Goal: Information Seeking & Learning: Find specific fact

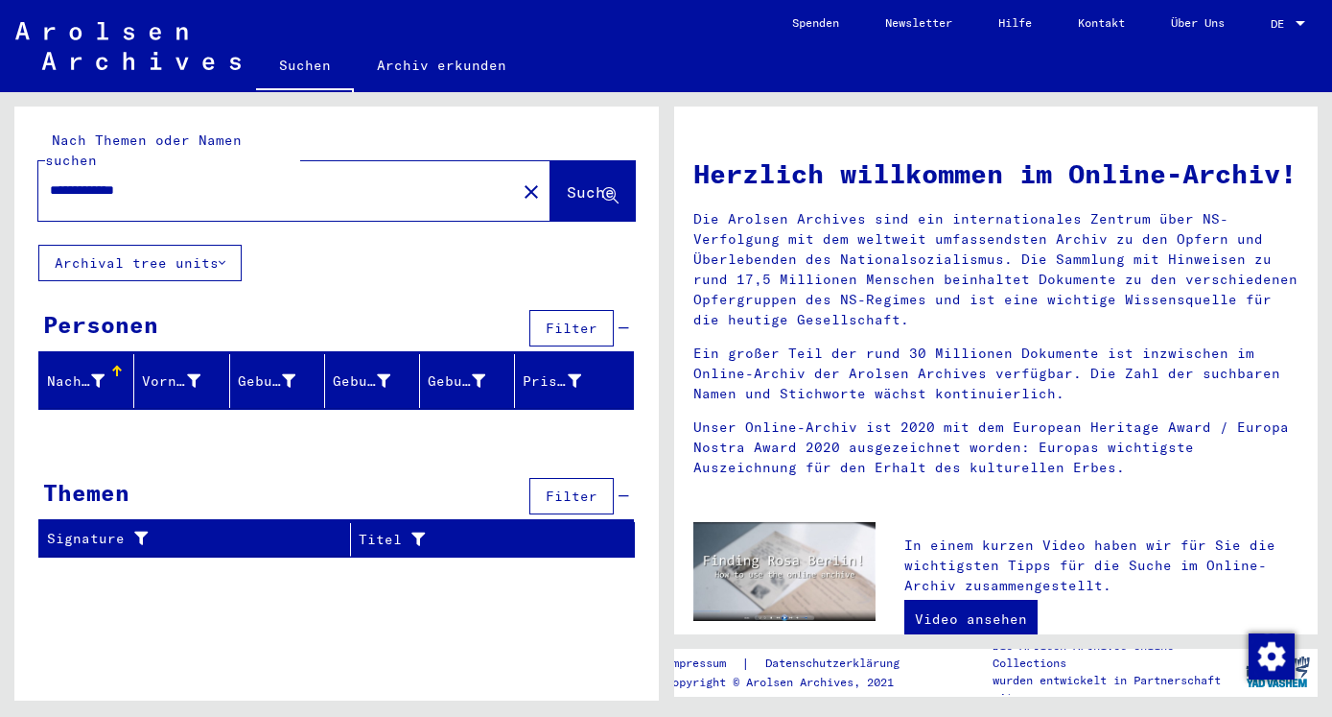
click at [161, 180] on input "**********" at bounding box center [271, 190] width 443 height 20
type input "*"
click at [612, 188] on icon at bounding box center [610, 196] width 16 height 16
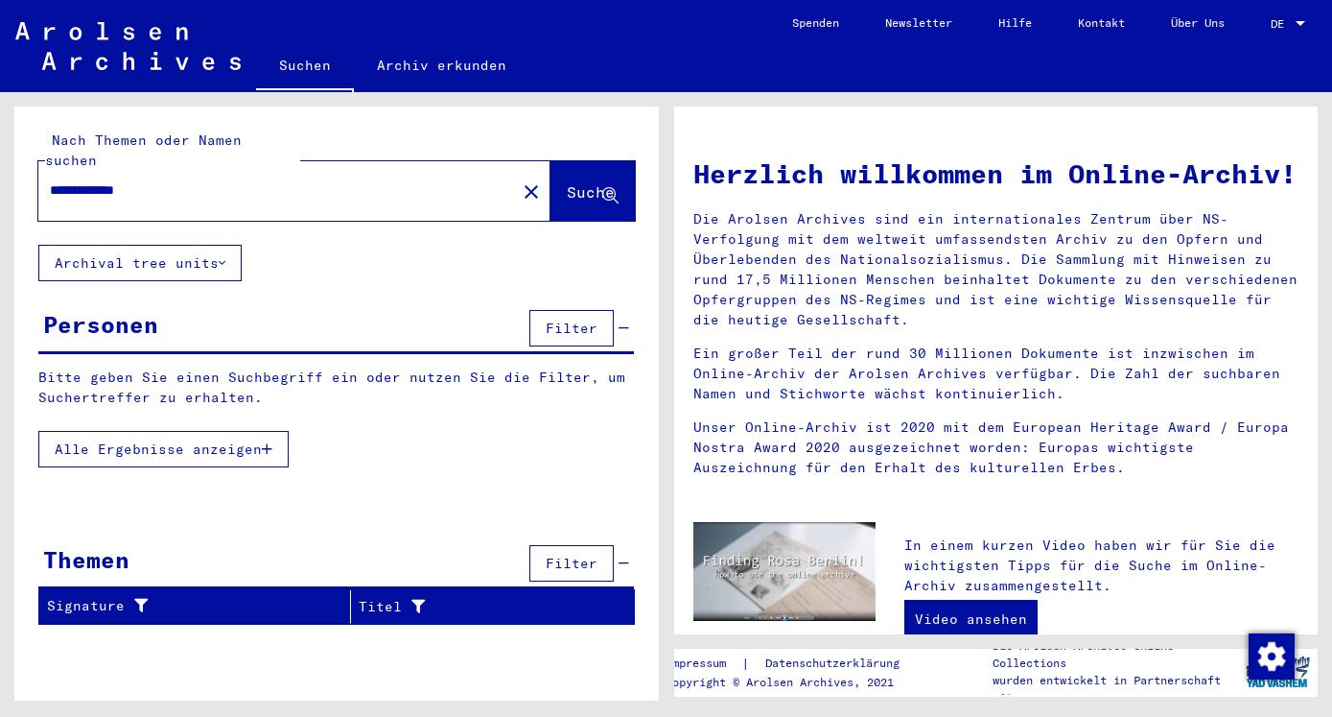
click at [88, 180] on input "**********" at bounding box center [271, 190] width 443 height 20
type input "**********"
click at [581, 182] on span "Suche" at bounding box center [591, 191] width 48 height 19
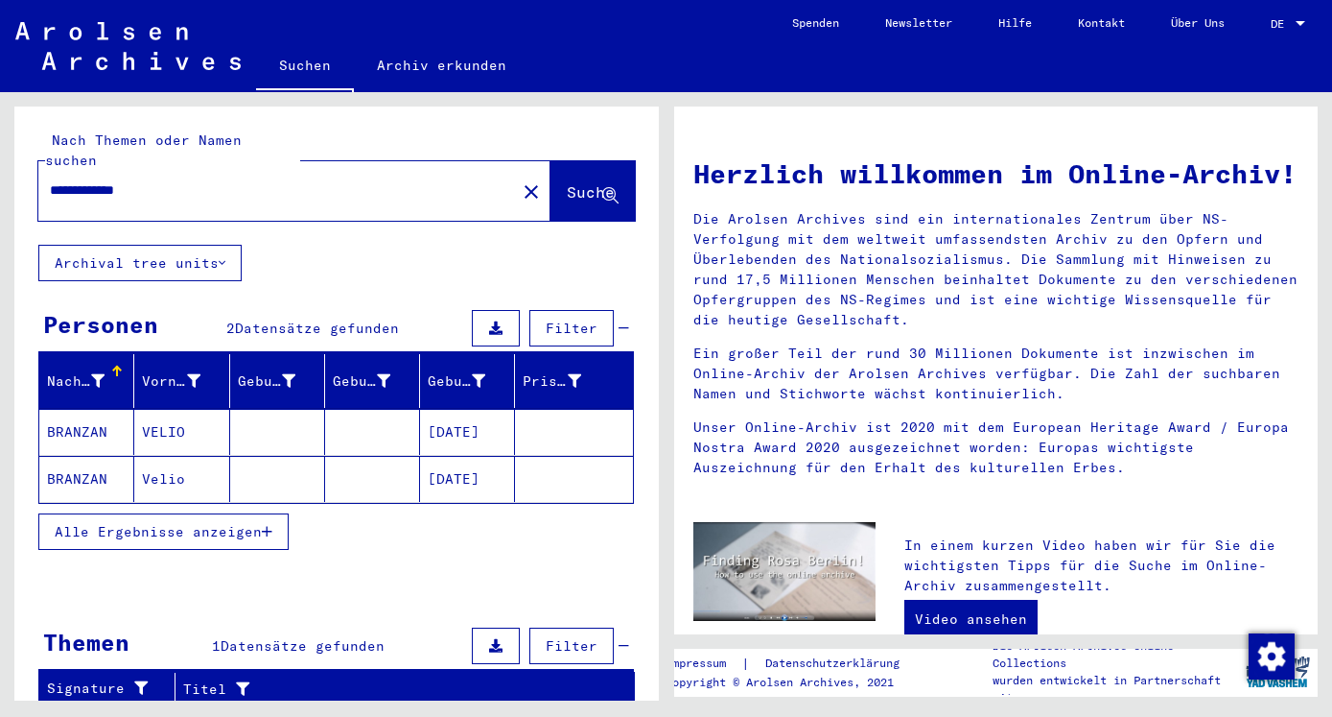
click at [74, 409] on mat-cell "BRANZAN" at bounding box center [86, 432] width 95 height 46
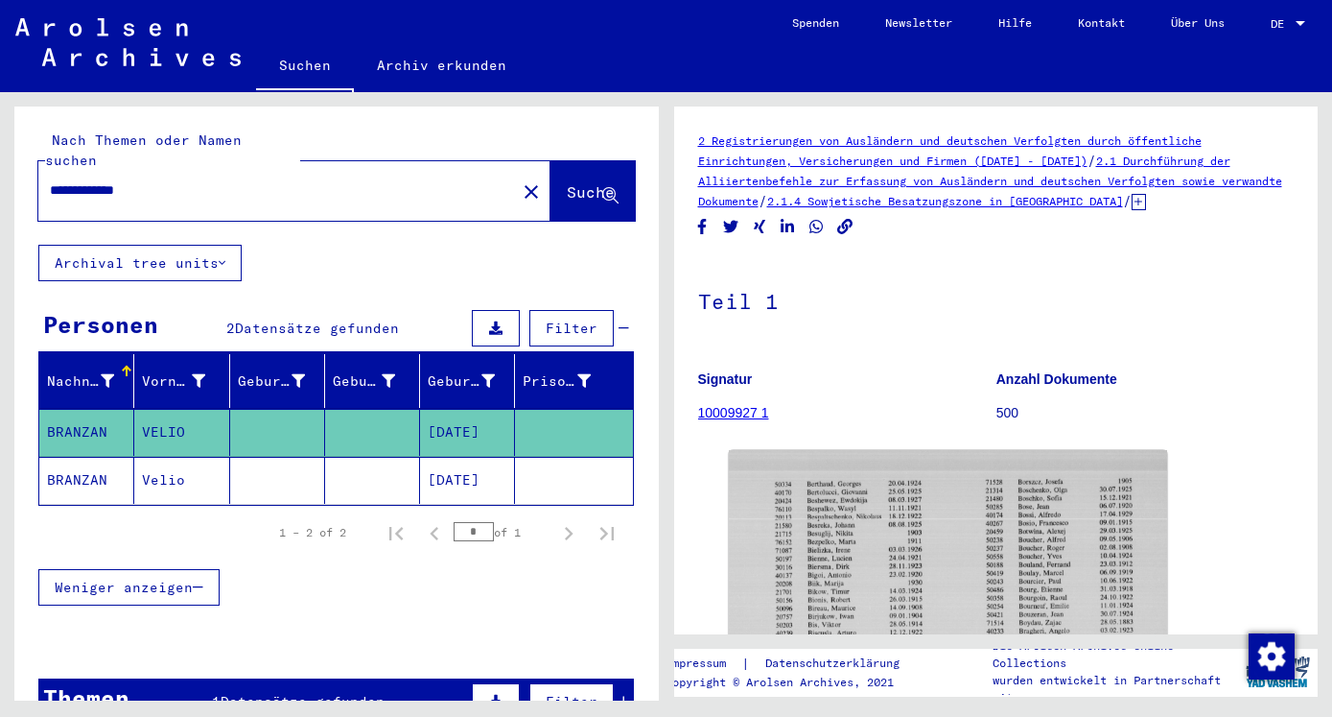
click at [69, 457] on mat-cell "BRANZAN" at bounding box center [86, 480] width 95 height 47
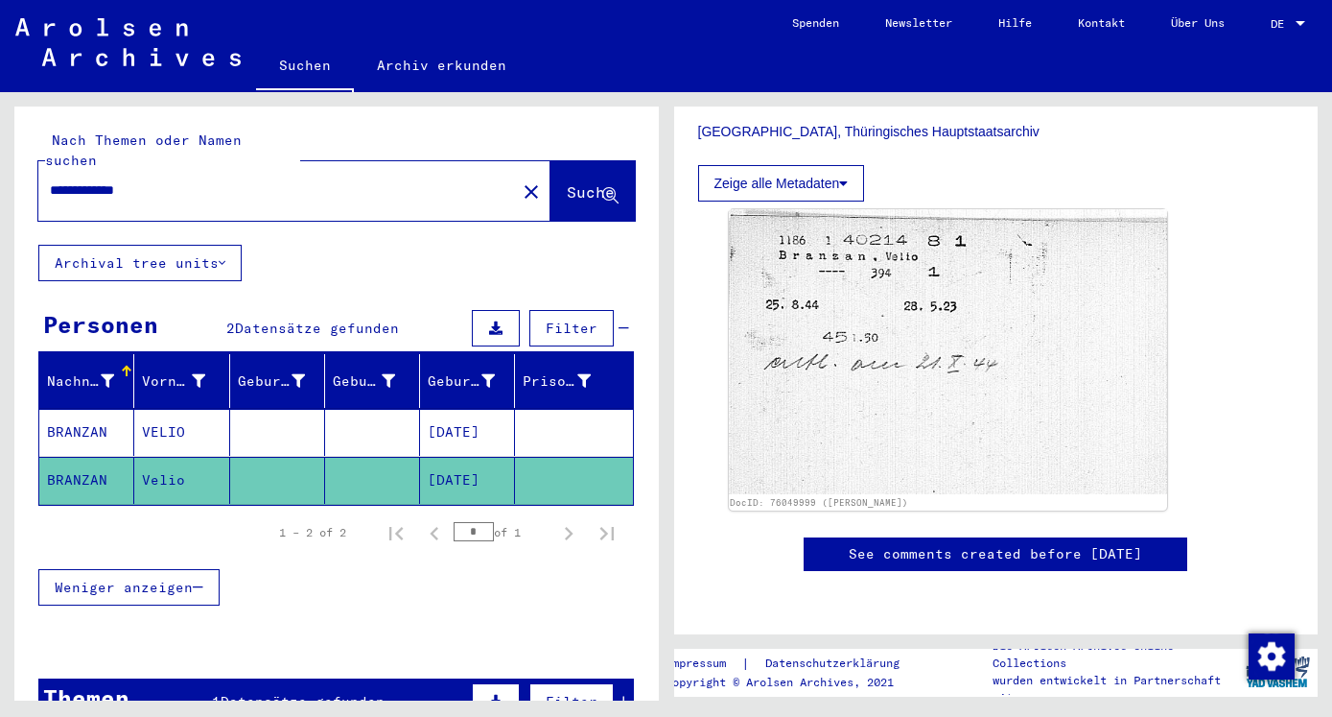
scroll to position [311, 0]
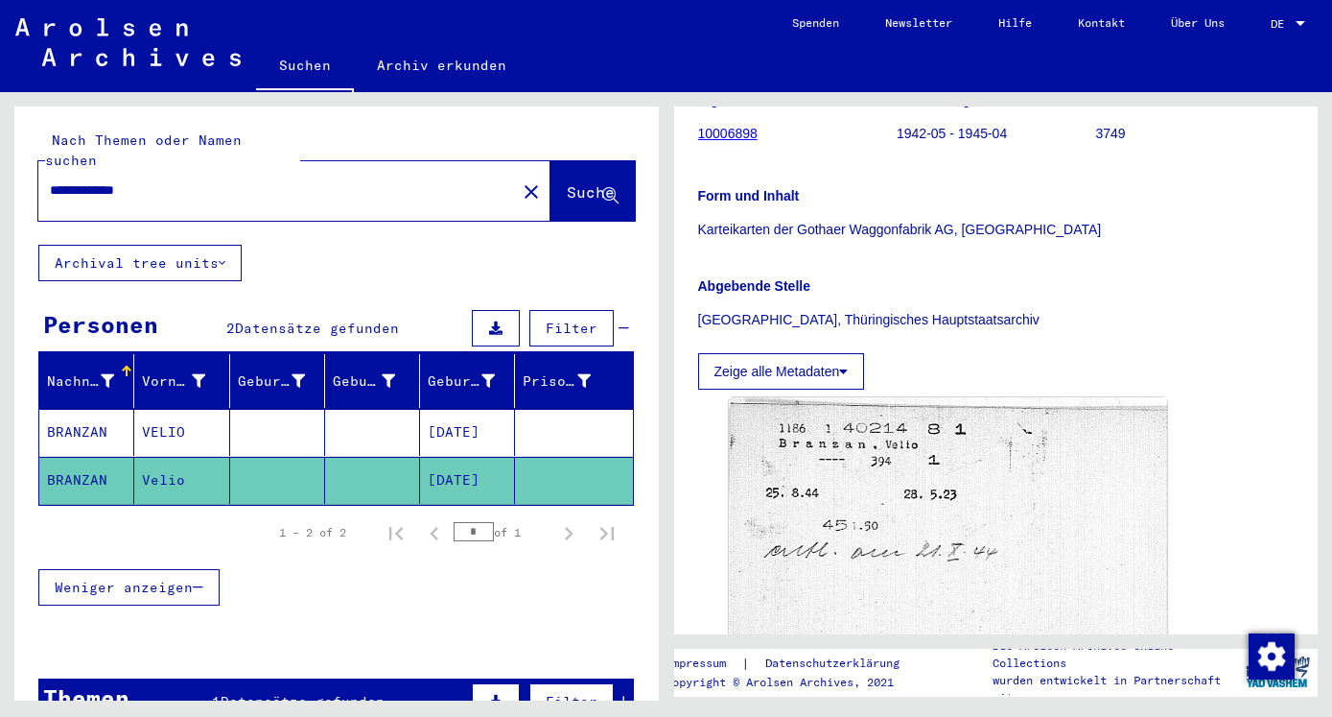
click at [848, 371] on icon at bounding box center [843, 371] width 9 height 13
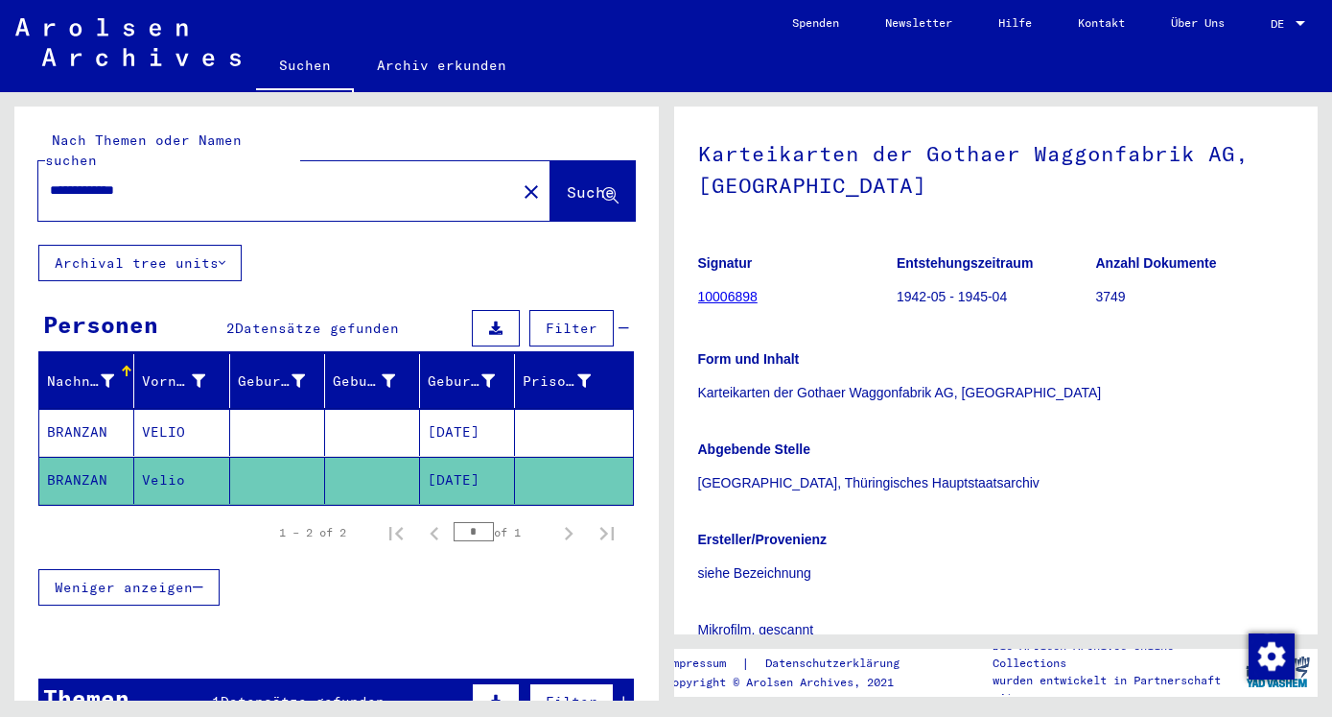
scroll to position [104, 0]
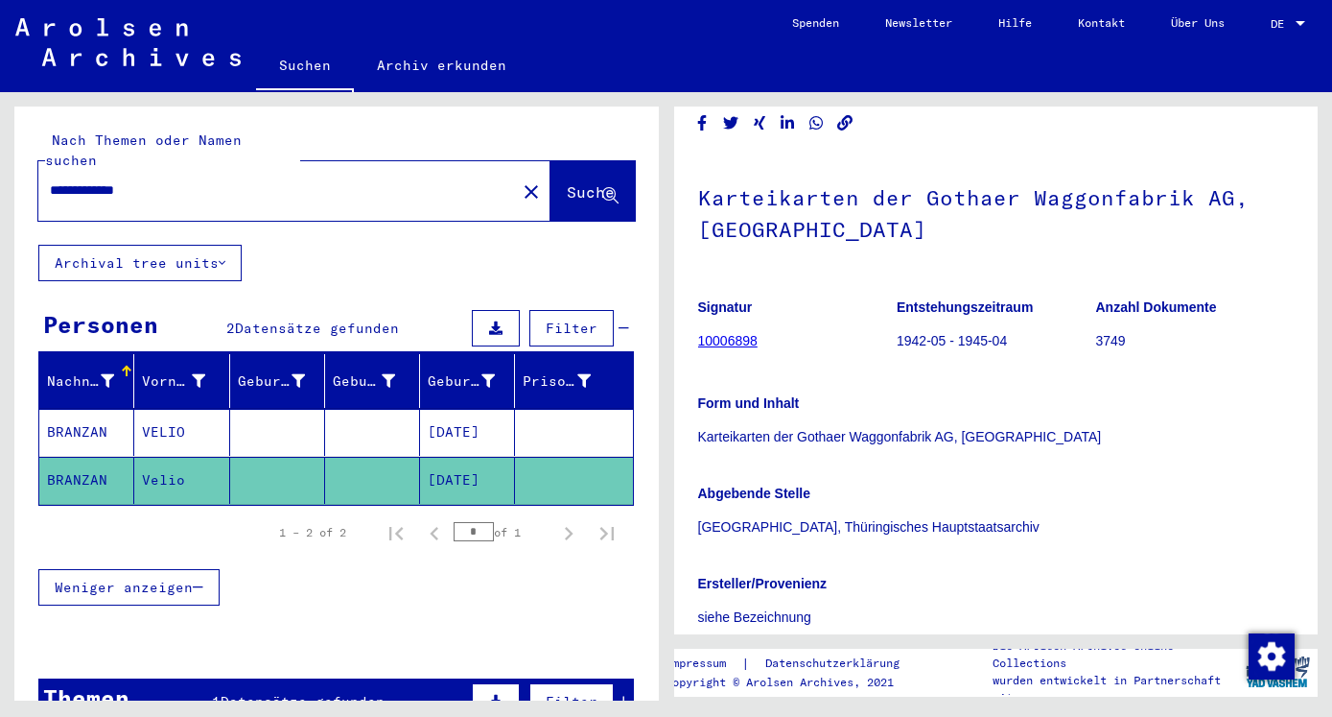
click at [730, 342] on link "10006898" at bounding box center [727, 340] width 59 height 15
click at [728, 342] on link "10006898" at bounding box center [727, 340] width 59 height 15
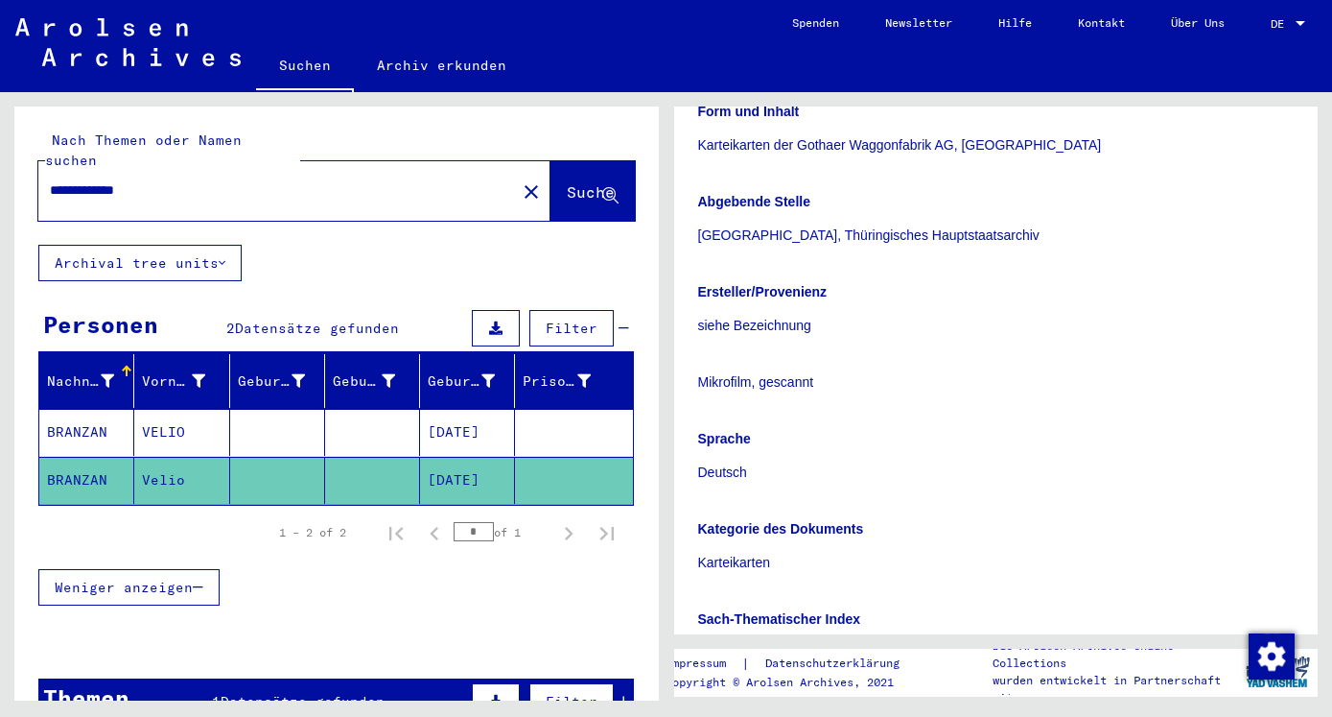
scroll to position [311, 0]
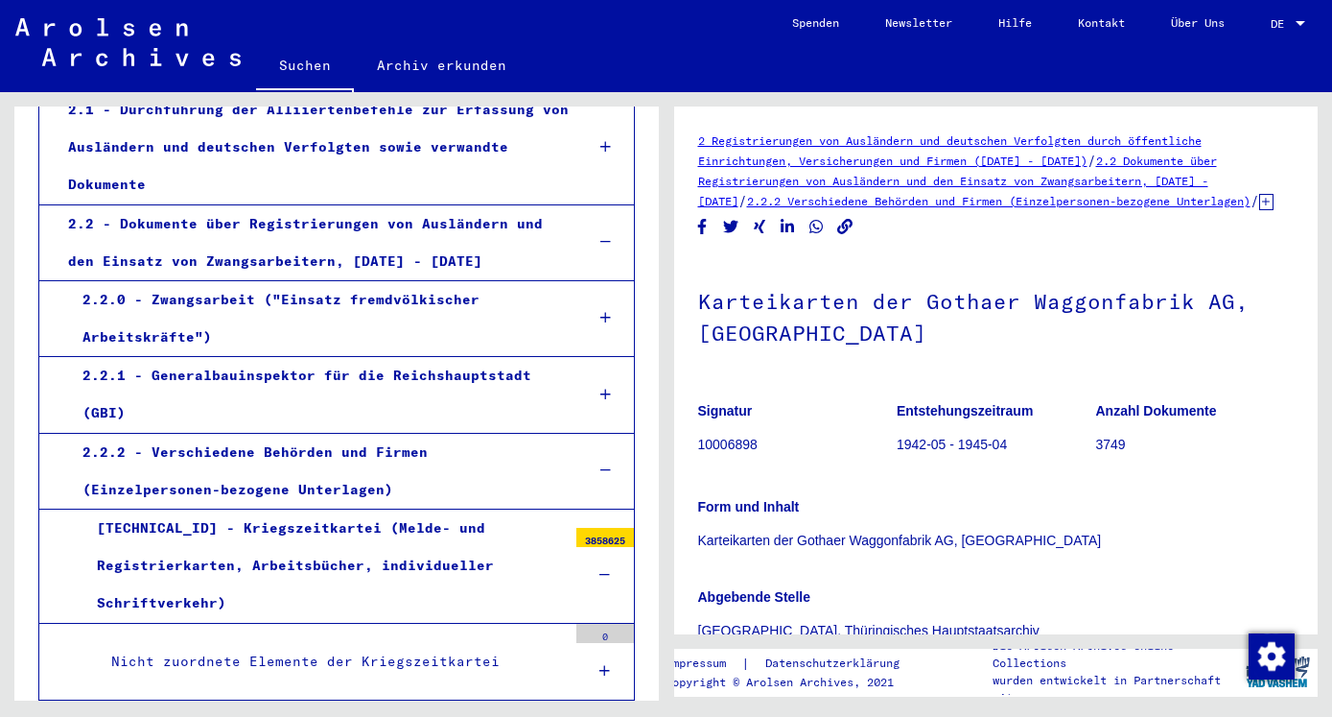
scroll to position [518, 0]
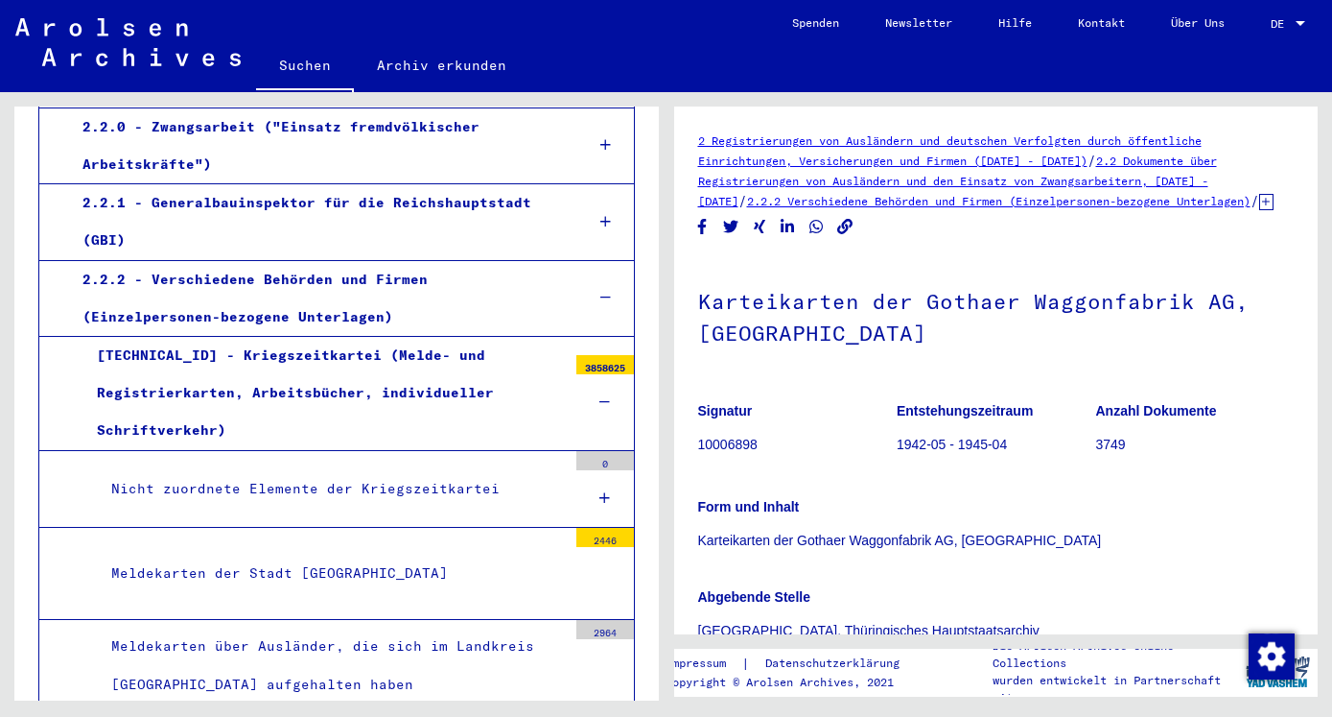
click at [577, 366] on div "3858625" at bounding box center [606, 364] width 58 height 19
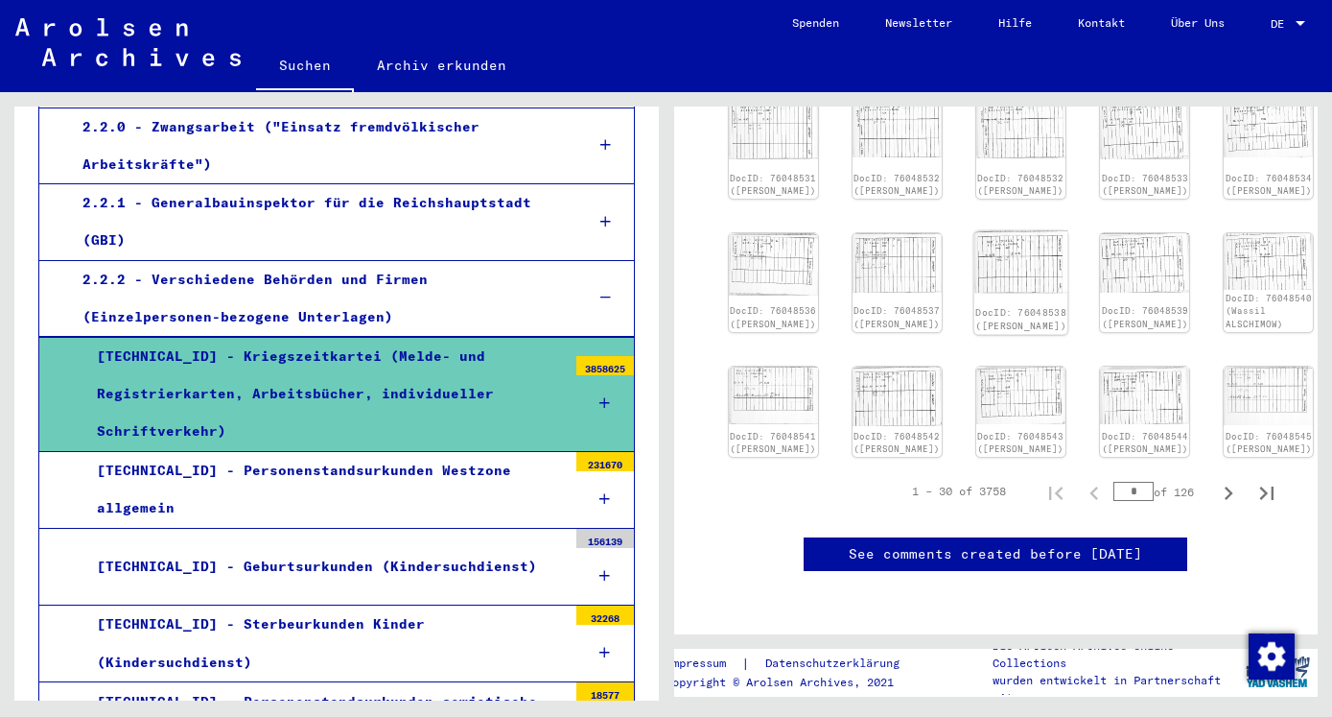
scroll to position [1036, 0]
click at [1225, 486] on icon "Next page" at bounding box center [1229, 492] width 9 height 13
type input "*"
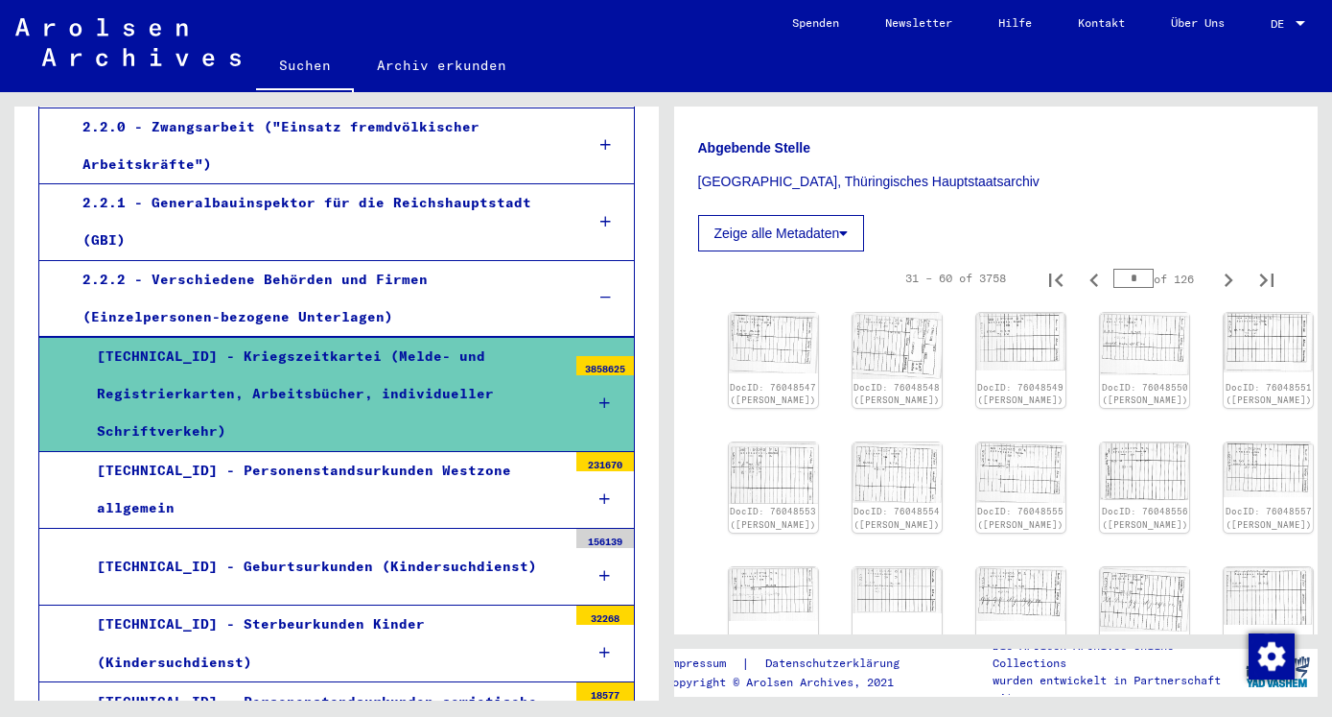
scroll to position [414, 0]
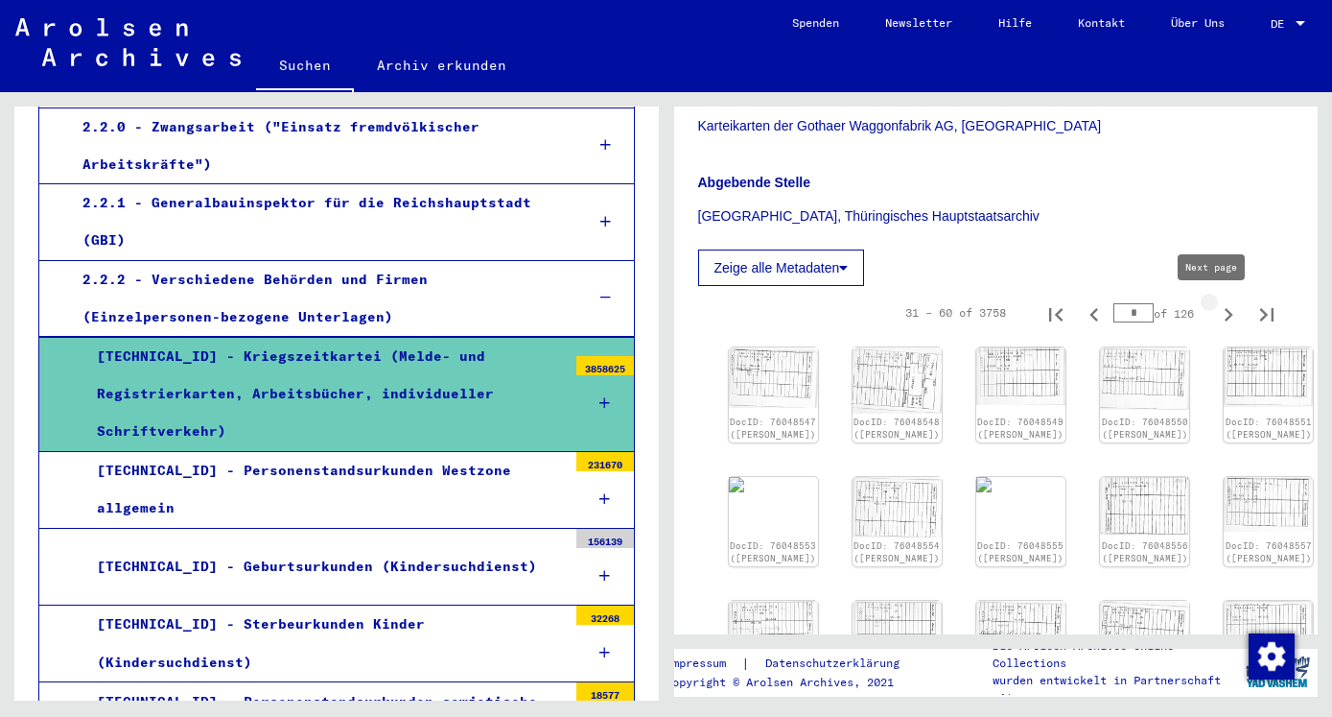
click at [1225, 315] on icon "Next page" at bounding box center [1229, 314] width 9 height 13
type input "*"
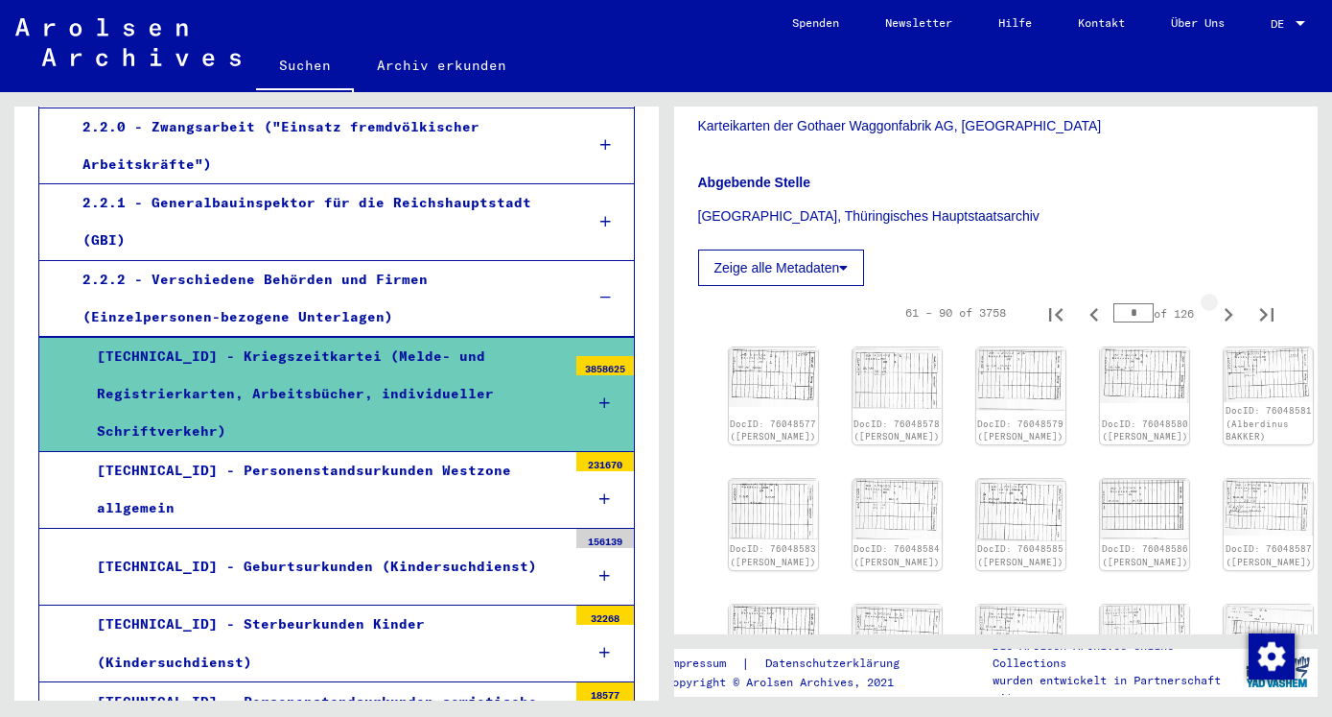
click at [1225, 314] on icon "Next page" at bounding box center [1229, 314] width 9 height 13
type input "*"
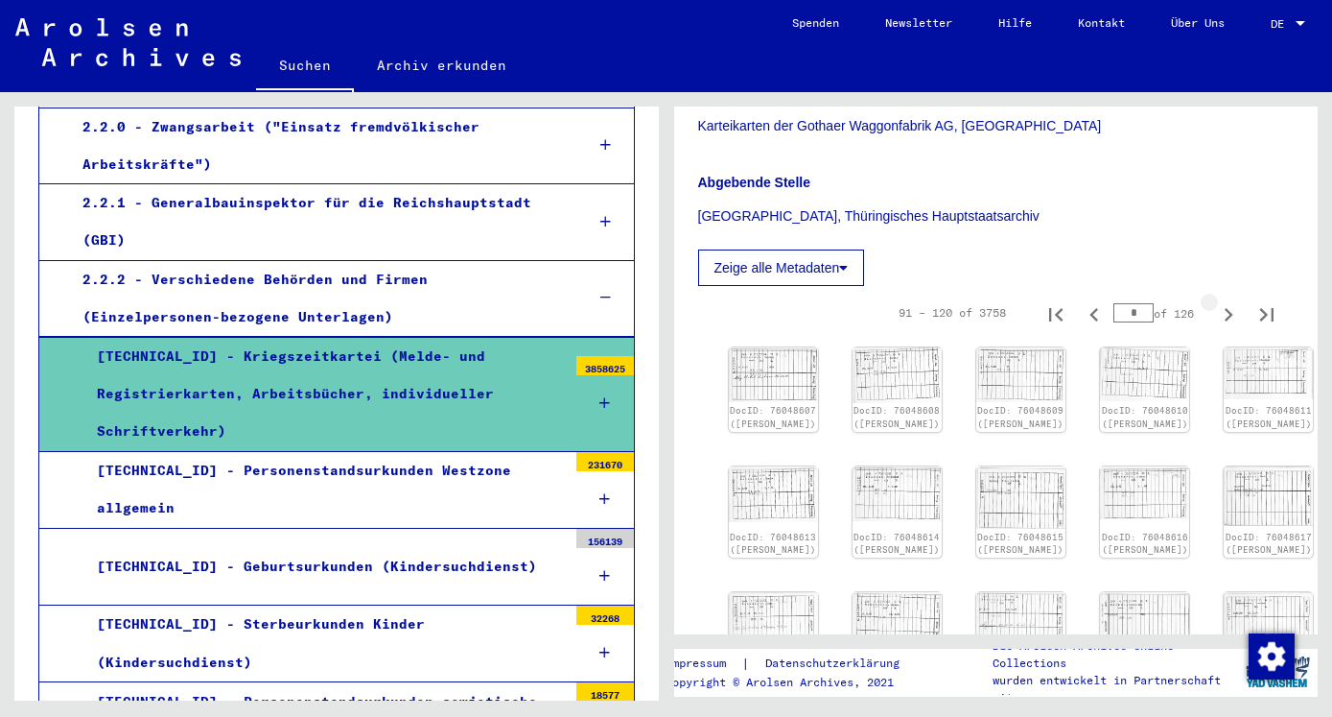
click at [1225, 314] on icon "Next page" at bounding box center [1229, 314] width 9 height 13
type input "*"
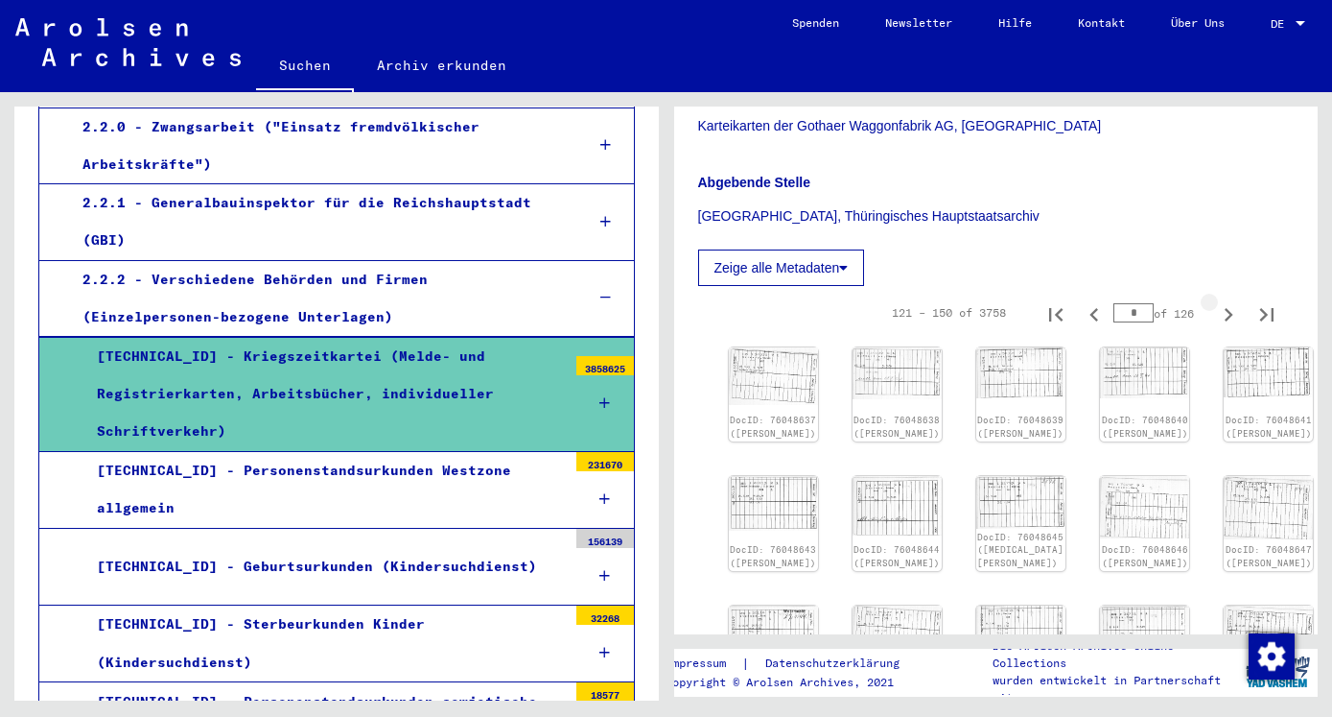
click at [1225, 314] on icon "Next page" at bounding box center [1229, 314] width 9 height 13
type input "*"
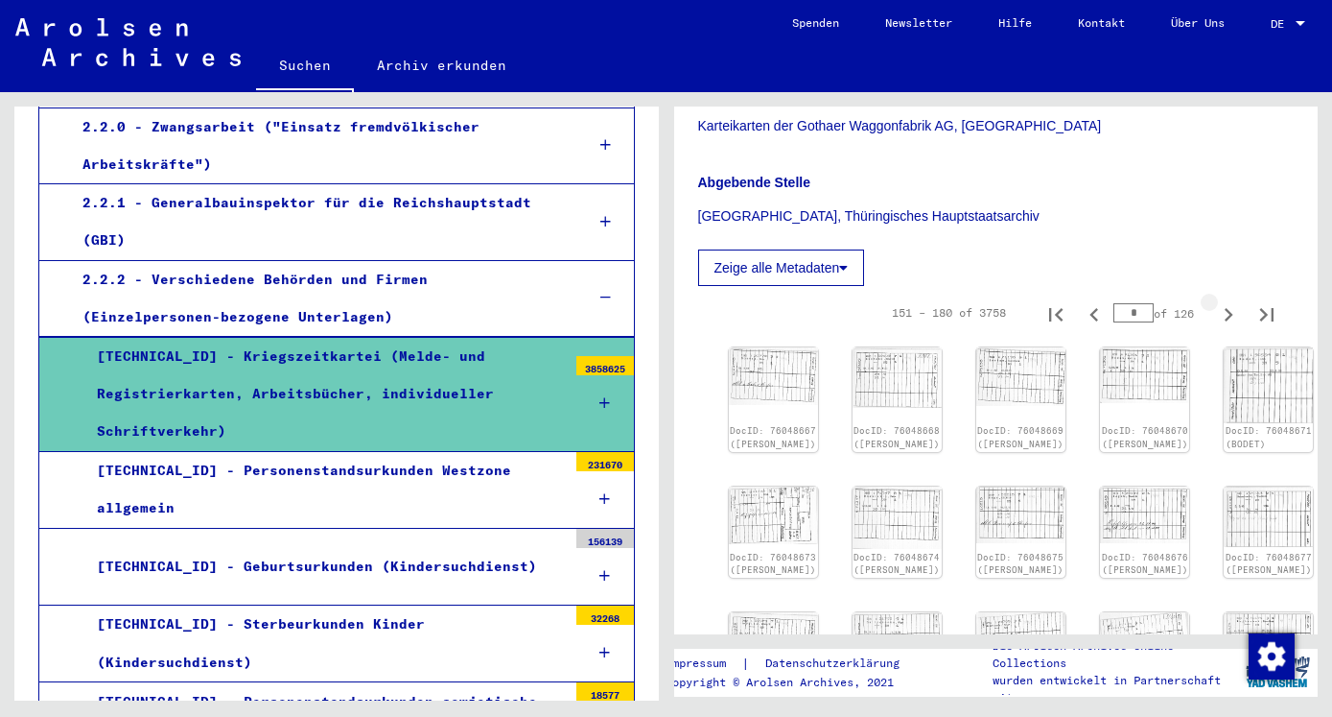
click at [1215, 308] on icon "Next page" at bounding box center [1228, 314] width 27 height 27
type input "*"
click at [975, 484] on div "DocID: 76048675 ([PERSON_NAME])" at bounding box center [1022, 532] width 94 height 96
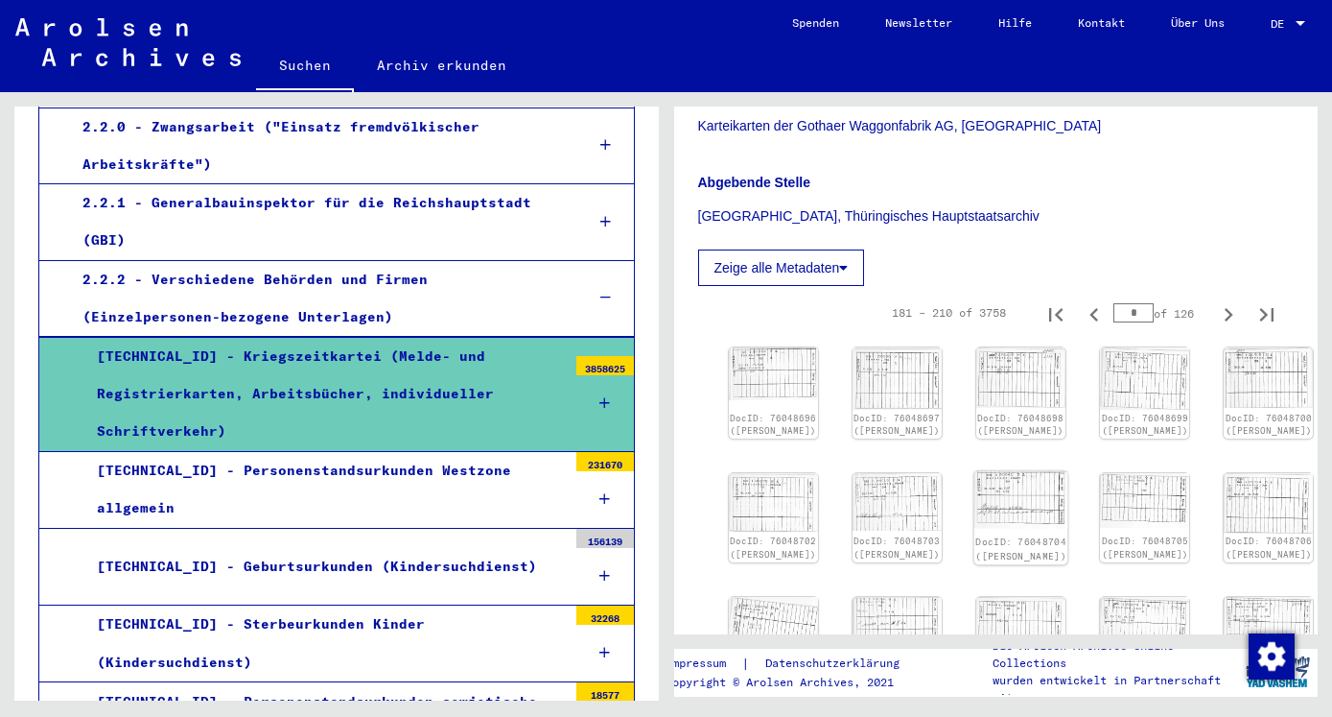
click at [976, 536] on link "DocID: 76048704 ([PERSON_NAME])" at bounding box center [1021, 548] width 91 height 25
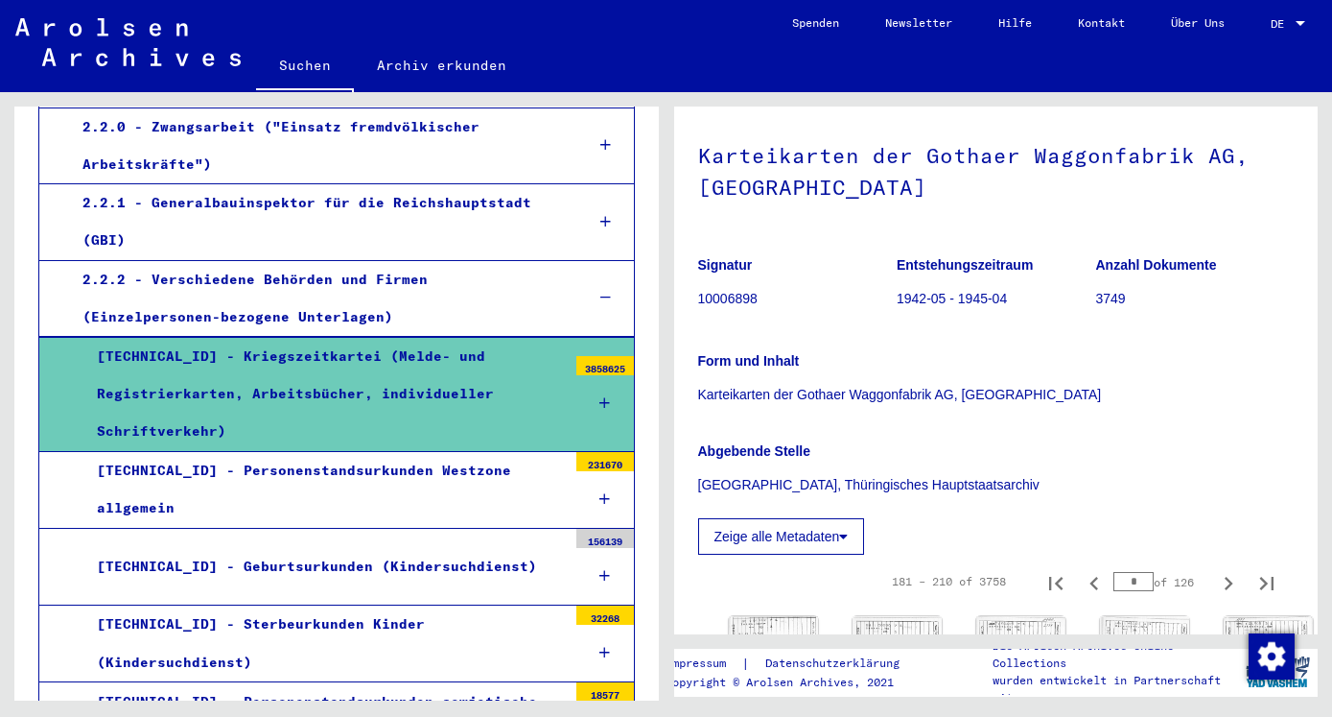
scroll to position [104, 0]
